Goal: Browse casually

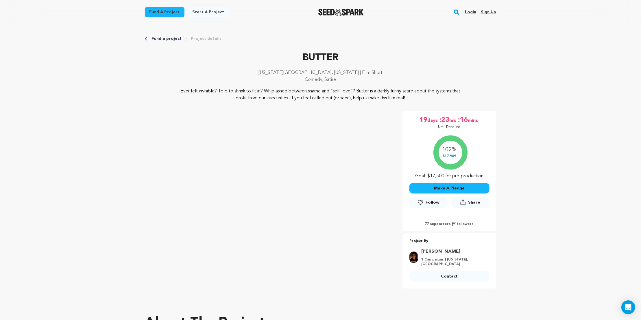
click at [164, 39] on link "Fund a project" at bounding box center [167, 39] width 30 height 6
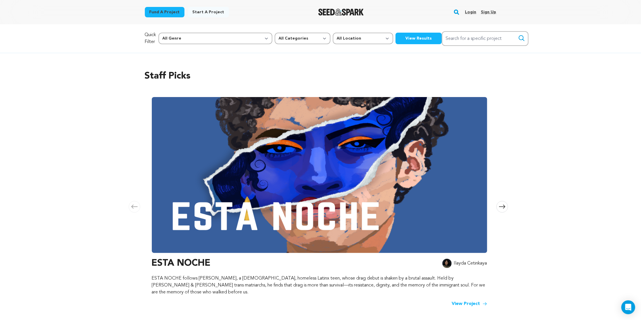
click at [346, 15] on img "Seed&Spark Homepage" at bounding box center [340, 12] width 45 height 7
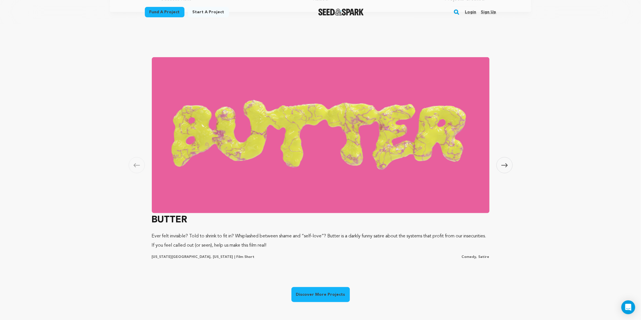
scroll to position [0, 174]
click at [134, 168] on span at bounding box center [137, 165] width 16 height 16
click at [506, 160] on span at bounding box center [505, 165] width 16 height 16
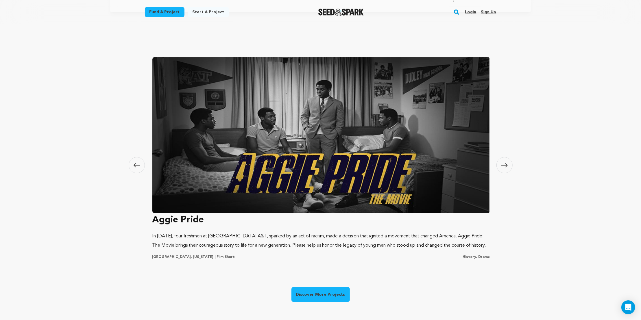
scroll to position [0, 341]
click at [506, 160] on span at bounding box center [505, 165] width 16 height 16
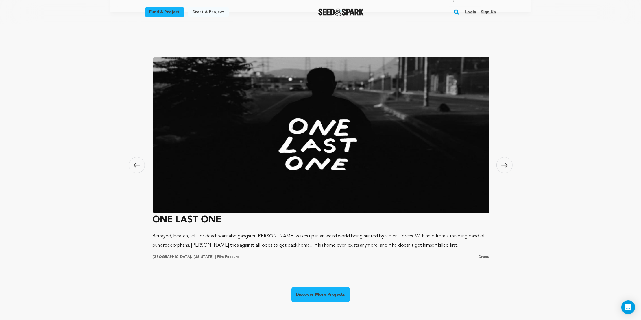
scroll to position [0, 682]
click at [504, 168] on span at bounding box center [505, 165] width 16 height 16
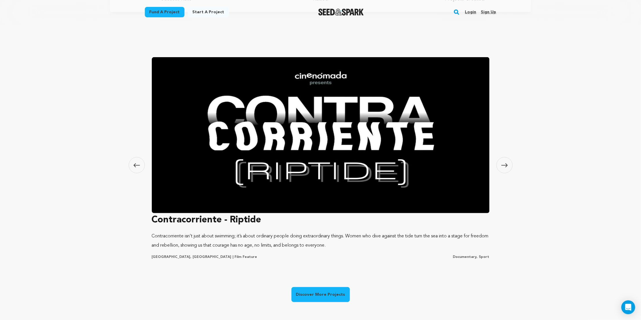
scroll to position [0, 0]
click at [23, 71] on div "Carousel Skip to previous slide page [GEOGRAPHIC_DATA] [GEOGRAPHIC_DATA] Ever f…" at bounding box center [320, 159] width 641 height 347
